Goal: Information Seeking & Learning: Learn about a topic

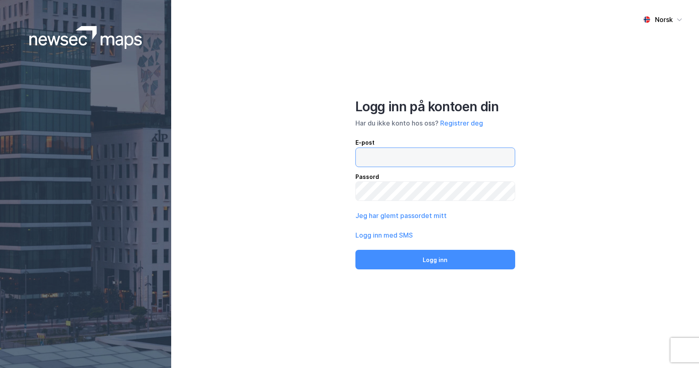
type input "[EMAIL_ADDRESS][DOMAIN_NAME]"
click at [462, 249] on div "Logg inn på kontoen din Har du ikke konto hos oss? Registrer deg E-post [EMAIL_…" at bounding box center [435, 184] width 160 height 171
click at [464, 255] on button "Logg inn" at bounding box center [435, 260] width 160 height 20
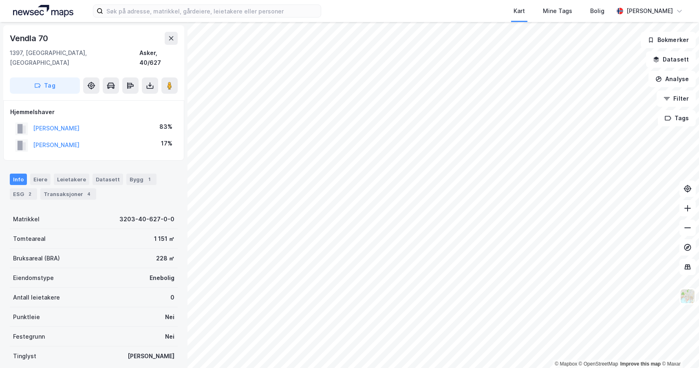
click at [75, 188] on div "Transaksjoner 4" at bounding box center [68, 193] width 56 height 11
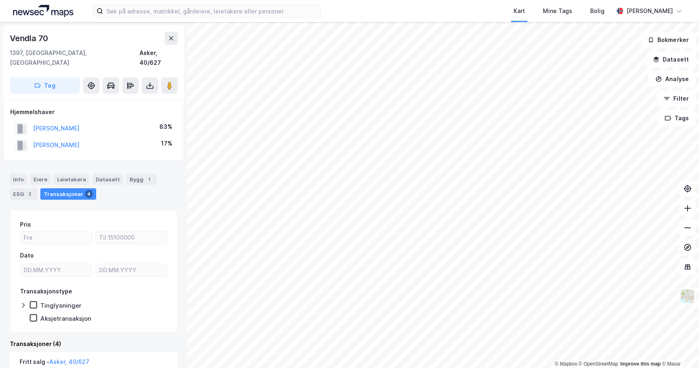
click at [418, 368] on html "Kart Mine Tags Bolig [PERSON_NAME] © Mapbox © OpenStreetMap Improve this map © …" at bounding box center [349, 184] width 699 height 368
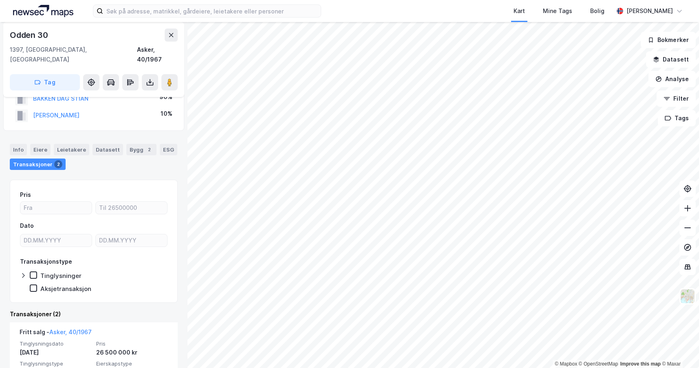
scroll to position [163, 0]
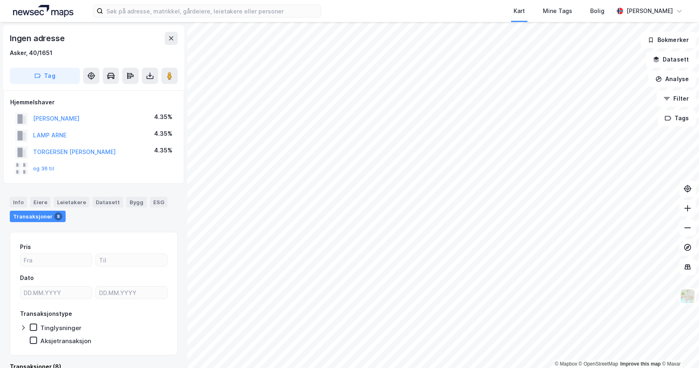
click at [0, 0] on button "og 36 til" at bounding box center [0, 0] width 0 height 0
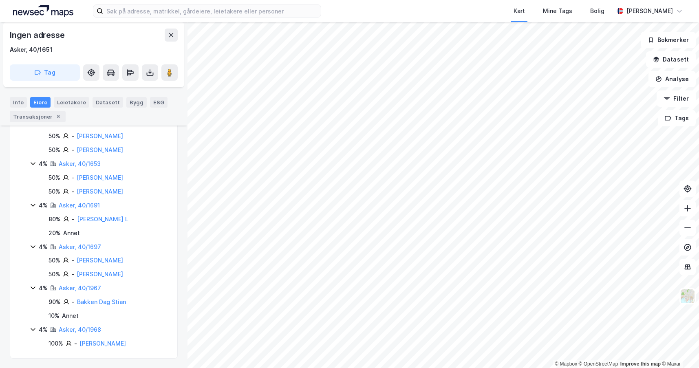
scroll to position [828, 0]
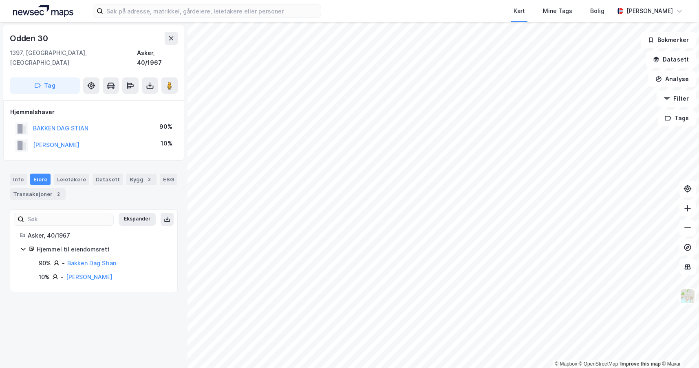
click at [51, 188] on div "Transaksjoner 2" at bounding box center [38, 193] width 56 height 11
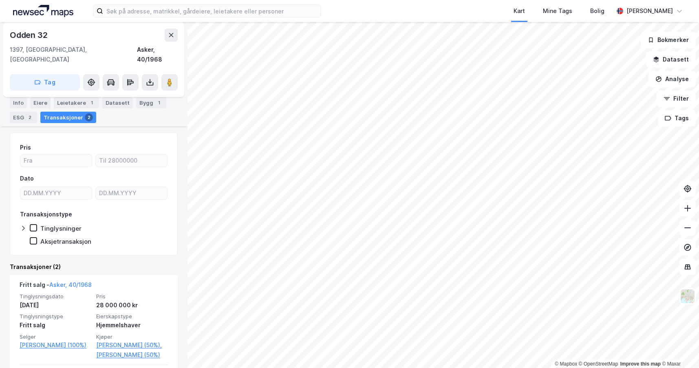
scroll to position [81, 0]
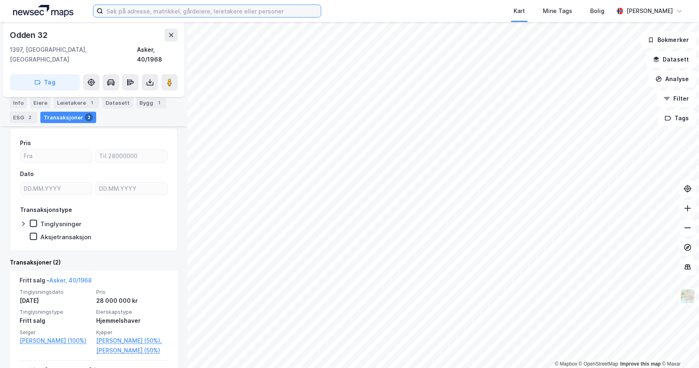
click at [148, 15] on input at bounding box center [212, 11] width 218 height 12
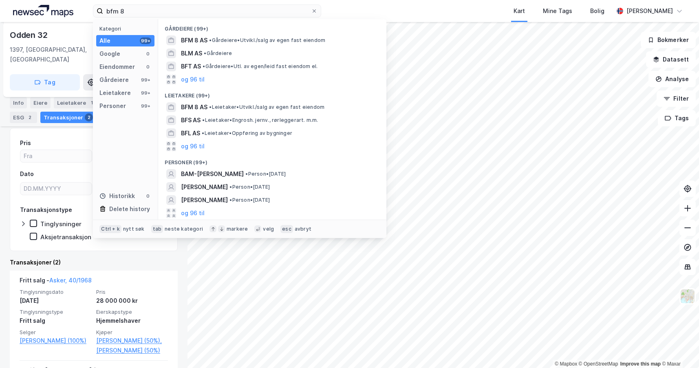
click at [252, 39] on span "• Gårdeiere • [GEOGRAPHIC_DATA]/salg av egen fast eiendom" at bounding box center [267, 40] width 116 height 7
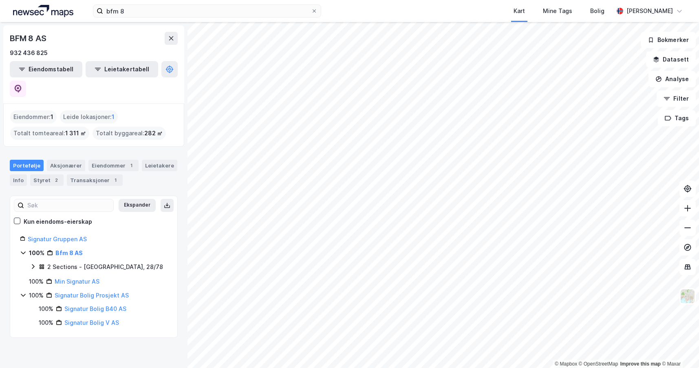
click at [88, 174] on div "Transaksjoner 1" at bounding box center [95, 179] width 56 height 11
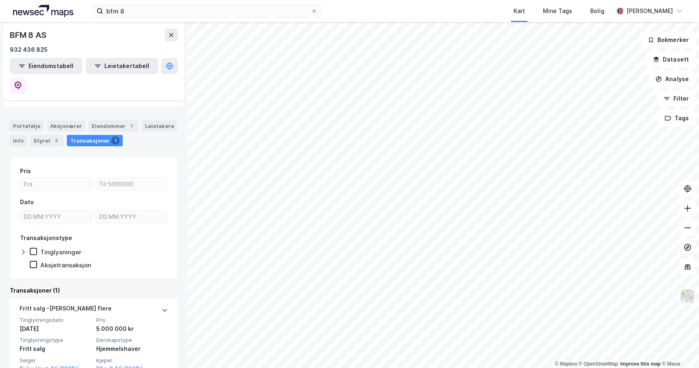
scroll to position [40, 0]
drag, startPoint x: 135, startPoint y: 310, endPoint x: 92, endPoint y: 311, distance: 43.2
click at [92, 316] on div "Tinglysningsdato [DATE] Pris 5 000 000 kr Tinglysningstype Fritt salg Eierskaps…" at bounding box center [94, 344] width 148 height 57
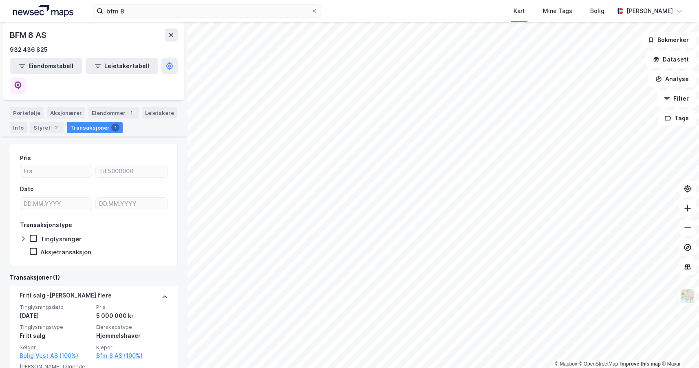
click at [92, 311] on div "Tinglysningsdato [DATE] Pris 5 000 000 kr Tinglysningstype Fritt salg Eierskaps…" at bounding box center [94, 332] width 148 height 57
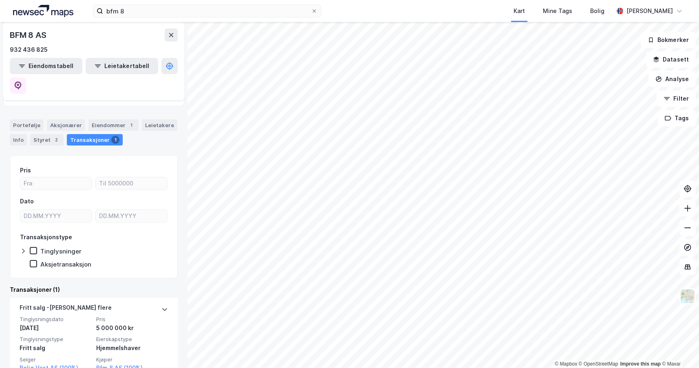
click at [48, 134] on div "Styret 2" at bounding box center [46, 139] width 33 height 11
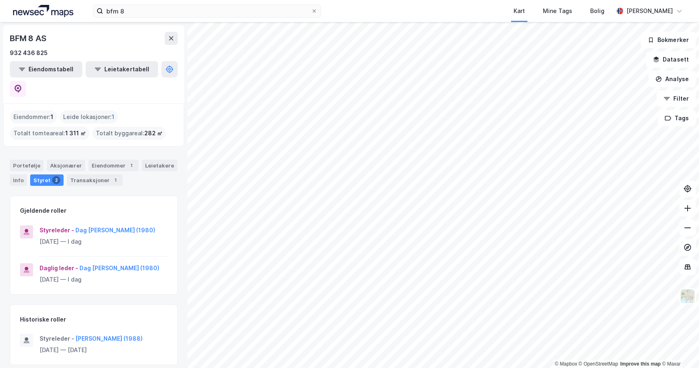
click at [24, 160] on div "Portefølje" at bounding box center [27, 165] width 34 height 11
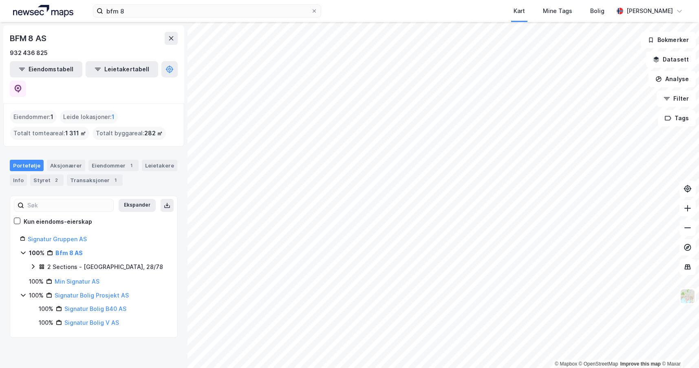
click at [34, 263] on icon at bounding box center [33, 266] width 7 height 7
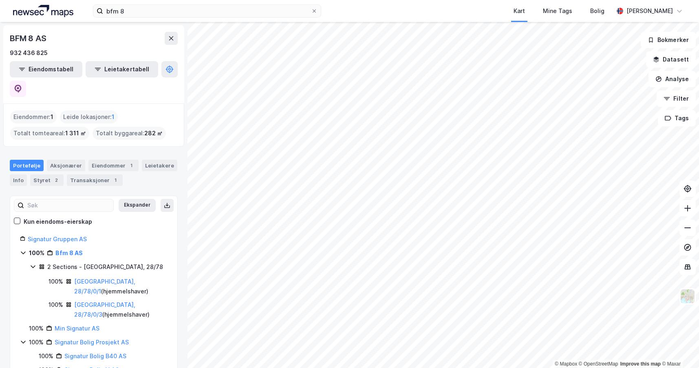
click at [34, 263] on icon at bounding box center [33, 266] width 7 height 7
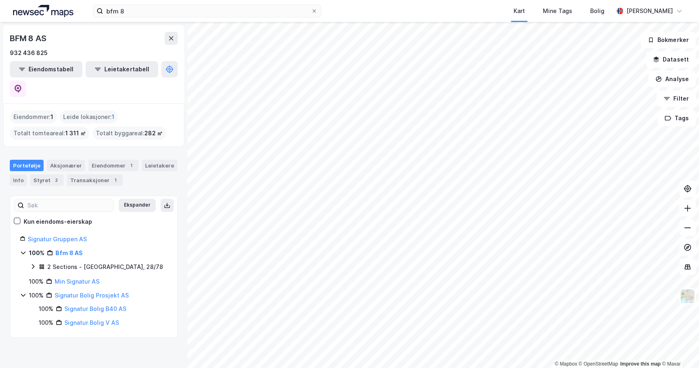
click at [35, 160] on div "Portefølje" at bounding box center [27, 165] width 34 height 11
click at [36, 110] on div "Eiendommer : 1" at bounding box center [33, 116] width 46 height 13
click at [88, 160] on div "Eiendommer 1" at bounding box center [113, 165] width 50 height 11
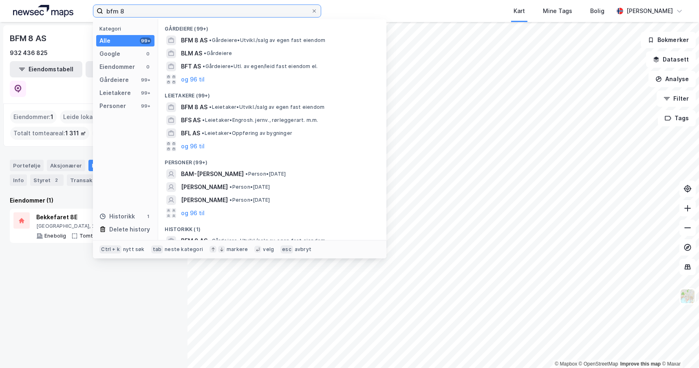
drag, startPoint x: 135, startPoint y: 9, endPoint x: 84, endPoint y: 5, distance: 50.7
click at [84, 5] on div "bfm 8 Kategori Alle 99+ Google 0 Eiendommer 0 Gårdeiere 99+ Leietakere 99+ Pers…" at bounding box center [349, 11] width 699 height 22
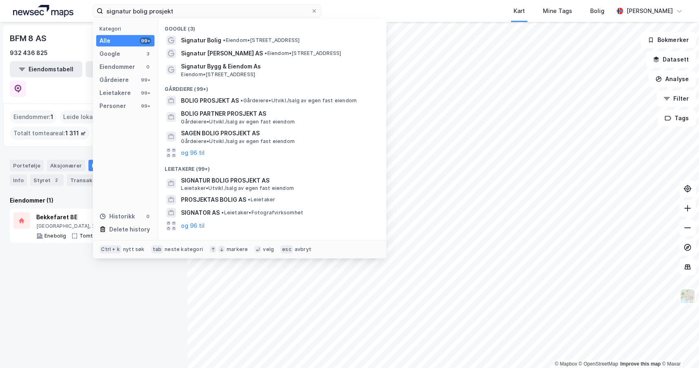
click at [261, 184] on span "SIGNATUR BOLIG PROSJEKT AS" at bounding box center [279, 181] width 196 height 10
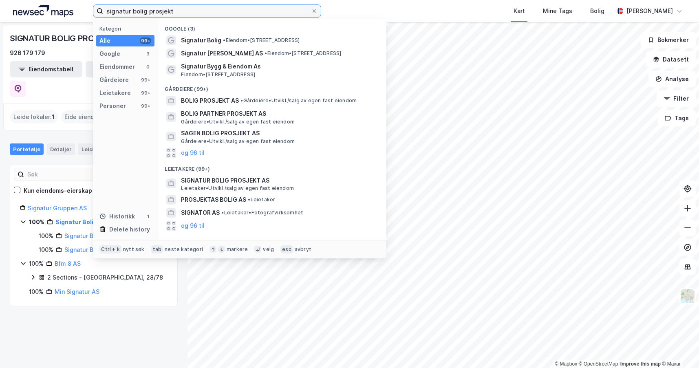
click at [407, 48] on div "signatur bolig prosjekt Kategori Alle 99+ Google 3 Eiendommer 0 Gårdeiere 99+ L…" at bounding box center [349, 184] width 699 height 368
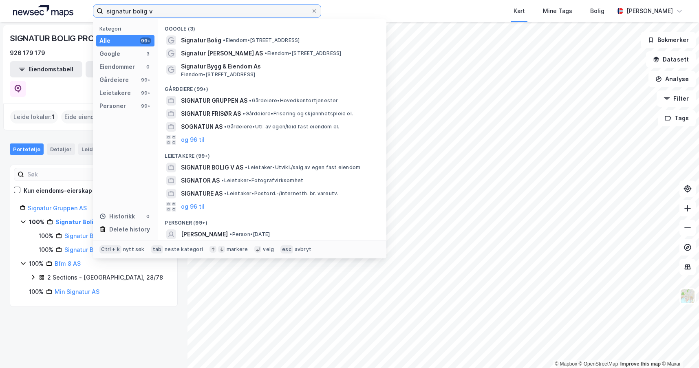
type input "signatur bolig v"
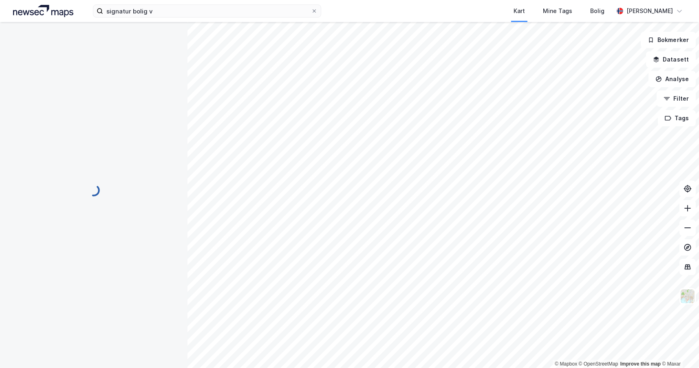
scroll to position [9, 0]
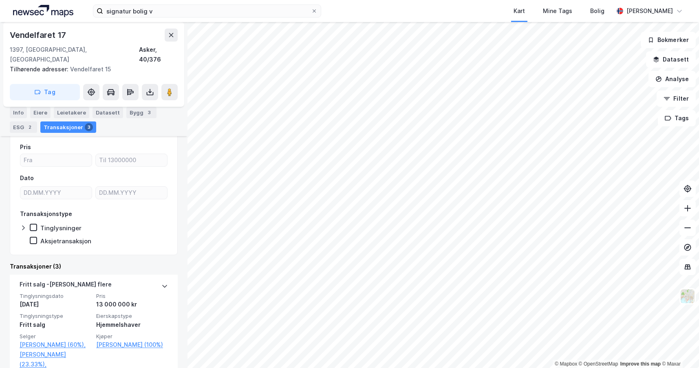
scroll to position [81, 0]
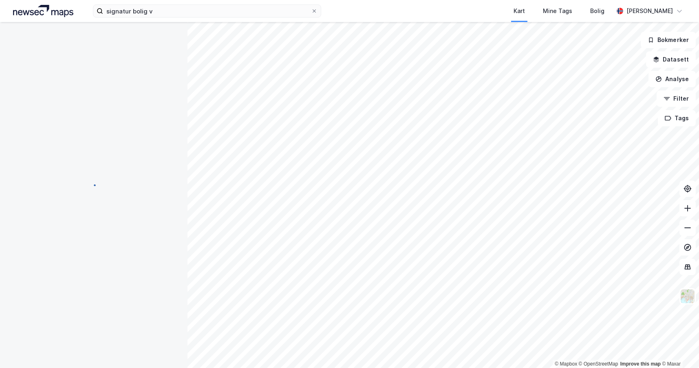
scroll to position [17, 0]
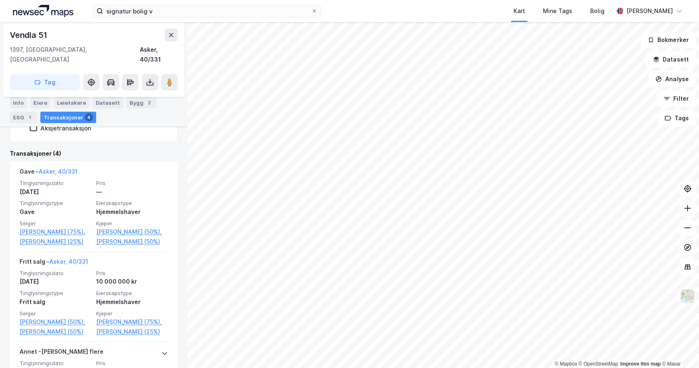
scroll to position [204, 0]
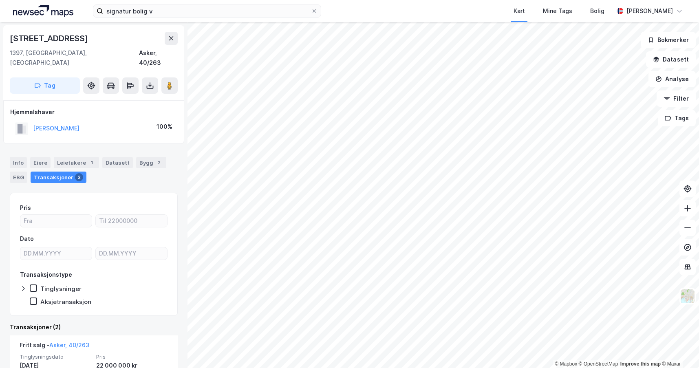
drag, startPoint x: 118, startPoint y: 119, endPoint x: 33, endPoint y: 123, distance: 85.2
click at [33, 123] on div "[PERSON_NAME] 100%" at bounding box center [93, 128] width 167 height 17
click at [127, 120] on div "[PERSON_NAME] 100%" at bounding box center [93, 128] width 167 height 17
drag, startPoint x: 112, startPoint y: 119, endPoint x: 33, endPoint y: 120, distance: 78.7
click at [33, 120] on div "[PERSON_NAME] 100%" at bounding box center [93, 128] width 167 height 17
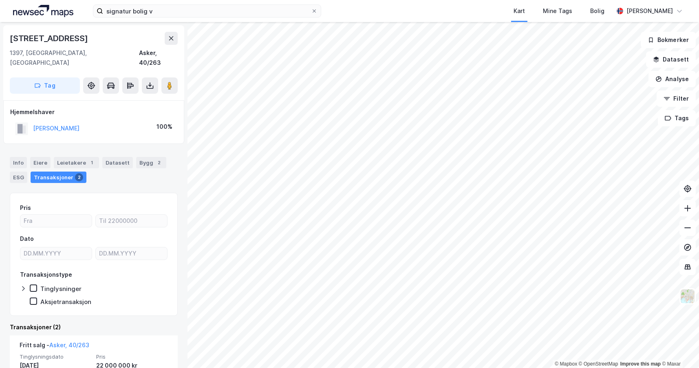
copy button "[PERSON_NAME]"
